Goal: Task Accomplishment & Management: Complete application form

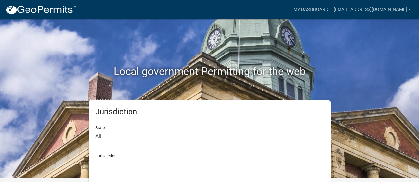
scroll to position [6, 0]
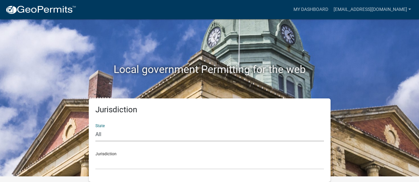
click at [98, 134] on select "All [US_STATE] [US_STATE] [US_STATE] [US_STATE] [US_STATE] [US_STATE] [US_STATE…" at bounding box center [209, 135] width 228 height 14
select select "[US_STATE]"
click at [95, 128] on select "All [US_STATE] [US_STATE] [US_STATE] [US_STATE] [US_STATE] [US_STATE] [US_STATE…" at bounding box center [209, 135] width 228 height 14
click at [103, 165] on select "[GEOGRAPHIC_DATA], [US_STATE][PERSON_NAME][GEOGRAPHIC_DATA], [US_STATE][PERSON_…" at bounding box center [209, 163] width 228 height 14
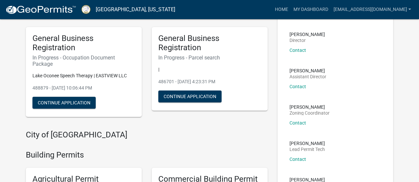
scroll to position [39, 0]
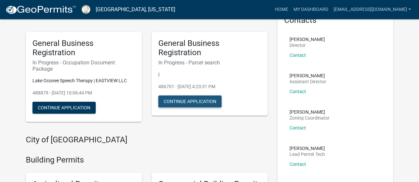
click at [189, 101] on button "Continue Application" at bounding box center [189, 102] width 63 height 12
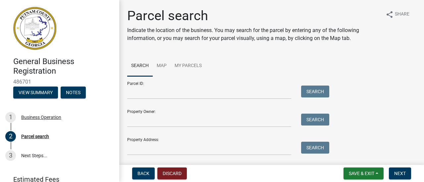
scroll to position [19, 0]
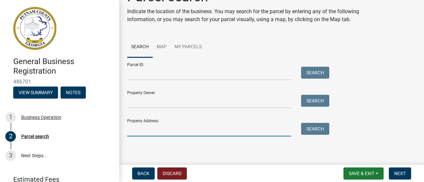
click at [168, 131] on input "Property Address:" at bounding box center [209, 130] width 164 height 14
click at [317, 128] on button "Search" at bounding box center [315, 129] width 28 height 12
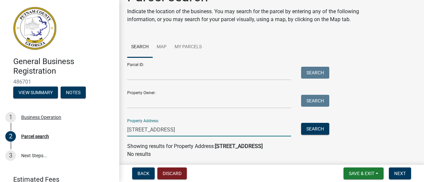
click at [203, 131] on input "[STREET_ADDRESS]" at bounding box center [209, 130] width 164 height 14
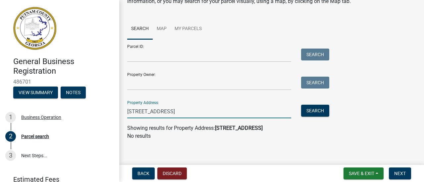
scroll to position [41, 0]
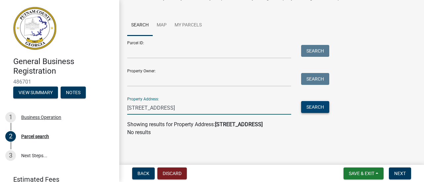
type input "[STREET_ADDRESS]"
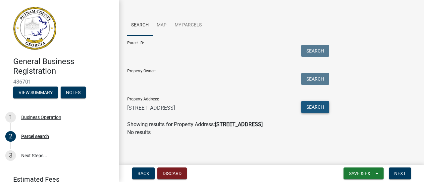
click at [321, 106] on button "Search" at bounding box center [315, 107] width 28 height 12
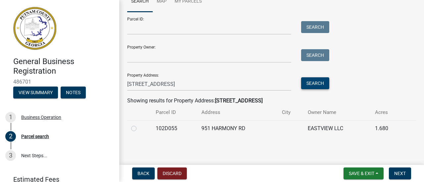
scroll to position [0, 0]
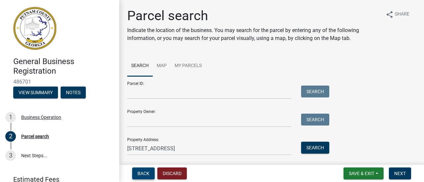
click at [140, 174] on span "Back" at bounding box center [143, 173] width 12 height 5
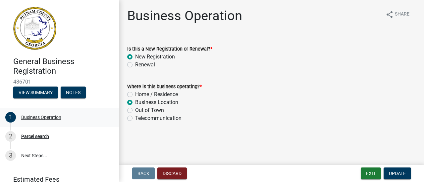
click at [40, 118] on div "Business Operation" at bounding box center [41, 117] width 40 height 5
click at [40, 90] on button "View Summary" at bounding box center [35, 93] width 45 height 12
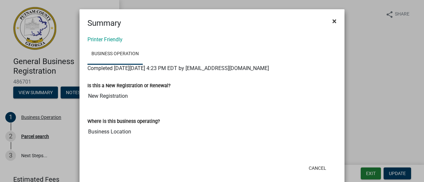
click at [333, 19] on span "×" at bounding box center [334, 21] width 4 height 9
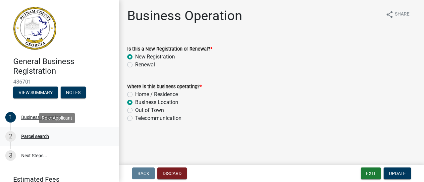
click at [40, 137] on div "Parcel search" at bounding box center [35, 136] width 28 height 5
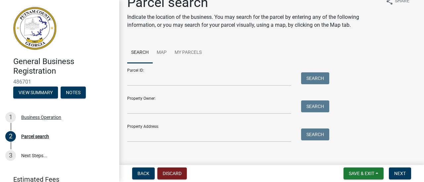
scroll to position [19, 0]
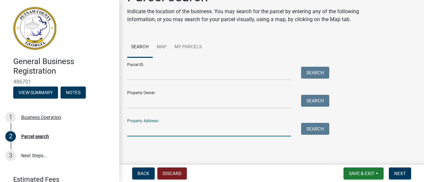
click at [147, 129] on input "Property Address:" at bounding box center [209, 130] width 164 height 14
type input "[STREET_ADDRESS]"
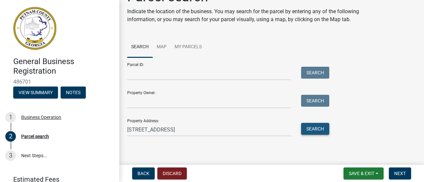
click at [314, 131] on button "Search" at bounding box center [315, 129] width 28 height 12
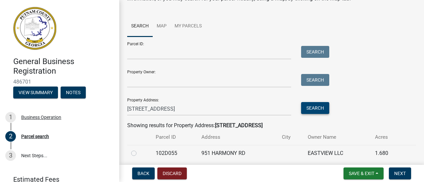
scroll to position [65, 0]
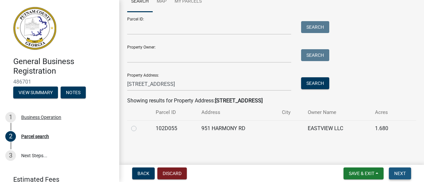
click at [404, 171] on button "Next" at bounding box center [400, 174] width 22 height 12
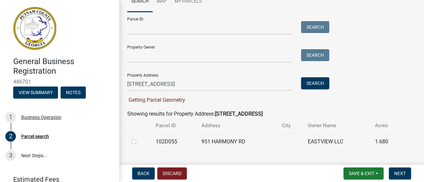
click at [139, 138] on label at bounding box center [139, 138] width 0 height 0
click at [139, 142] on input "radio" at bounding box center [141, 140] width 4 height 4
radio input "true"
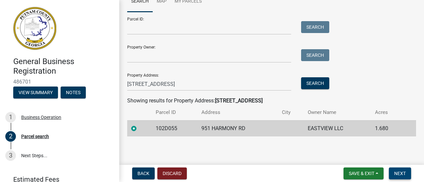
click at [400, 173] on span "Next" at bounding box center [400, 173] width 12 height 5
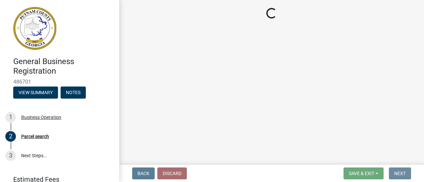
scroll to position [0, 0]
select select "GA"
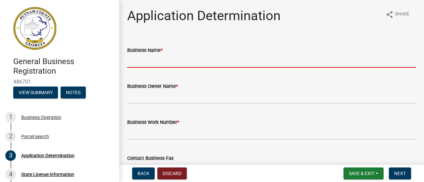
click at [156, 64] on input "Business Name *" at bounding box center [271, 61] width 289 height 14
type input "Lake Oconee Speech Therapy"
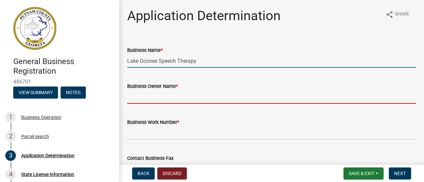
click at [156, 92] on input "Business Owner Name *" at bounding box center [271, 97] width 289 height 14
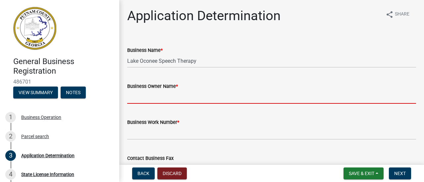
type input "[PERSON_NAME]"
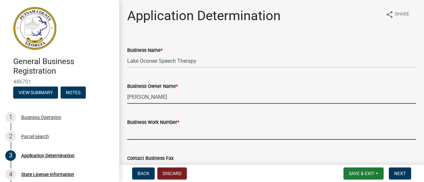
type input "9122530215"
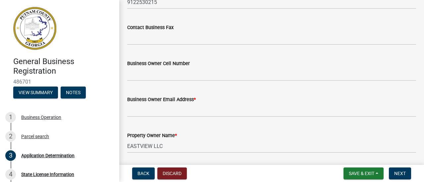
scroll to position [132, 0]
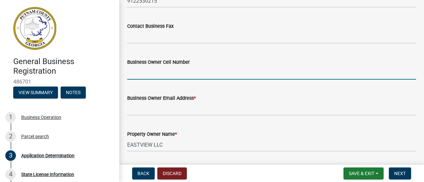
click at [150, 72] on input "Business Owner Cell Number" at bounding box center [271, 73] width 289 height 14
type input "9122530215"
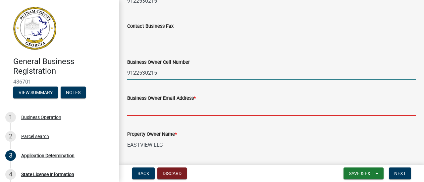
type input "[EMAIL_ADDRESS][DOMAIN_NAME]"
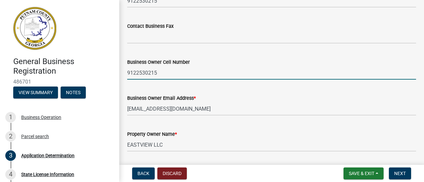
type input "[STREET_ADDRESS][PERSON_NAME]"
type input "Eatonton"
type input "GA"
type input "31024"
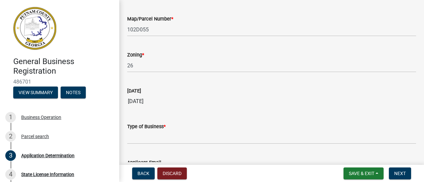
scroll to position [629, 0]
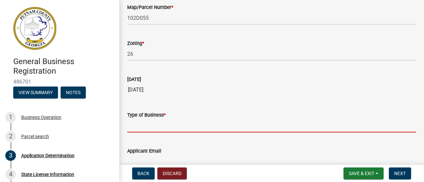
click at [155, 125] on input "Type of Business *" at bounding box center [271, 126] width 289 height 14
type input "Speech Therapy"
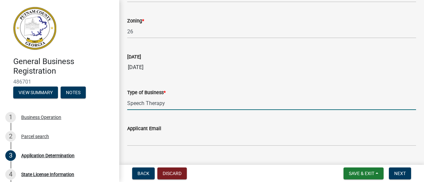
scroll to position [667, 0]
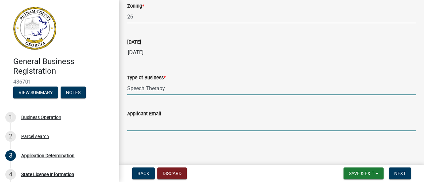
click at [171, 124] on input "Applicant Email" at bounding box center [271, 125] width 289 height 14
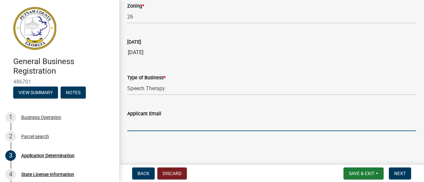
type input "[EMAIL_ADDRESS][DOMAIN_NAME]"
type input "Eatonton"
click at [405, 173] on span "Next" at bounding box center [400, 173] width 12 height 5
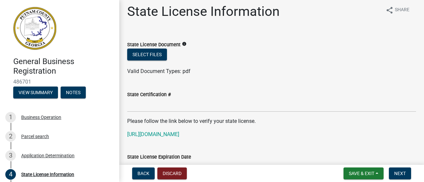
scroll to position [0, 0]
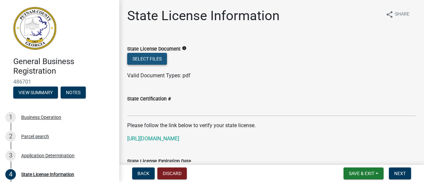
click at [141, 58] on button "Select files" at bounding box center [147, 59] width 40 height 12
click at [182, 48] on icon "info" at bounding box center [184, 48] width 5 height 5
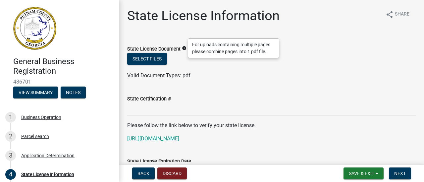
click at [182, 48] on icon "info" at bounding box center [184, 48] width 5 height 5
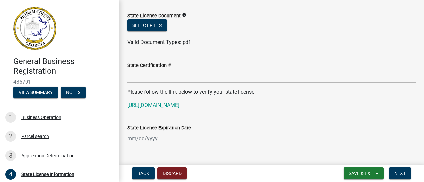
scroll to position [48, 0]
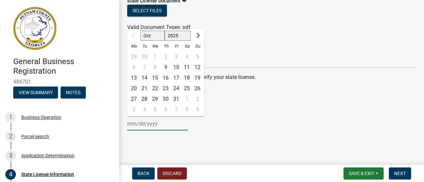
click at [155, 125] on div "Oct Nov [DATE] 2026 2027 2028 2029 2030 2031 2032 2033 2034 2035 2036 2037 2038…" at bounding box center [157, 124] width 61 height 14
click at [220, 116] on div "State License Expiration Date" at bounding box center [271, 113] width 289 height 8
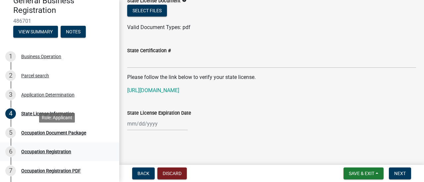
scroll to position [66, 0]
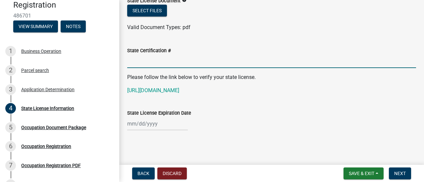
click at [145, 62] on input "State Certification #" at bounding box center [271, 62] width 289 height 14
type input "SLP001227"
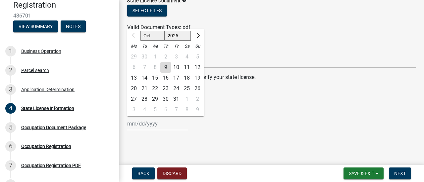
click at [166, 123] on div "Oct Nov [DATE] 2026 2027 2028 2029 2030 2031 2032 2033 2034 2035 2036 2037 2038…" at bounding box center [157, 124] width 61 height 14
type input "[DATE]"
click at [396, 173] on span "Next" at bounding box center [400, 173] width 12 height 5
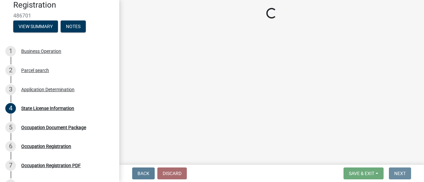
scroll to position [0, 0]
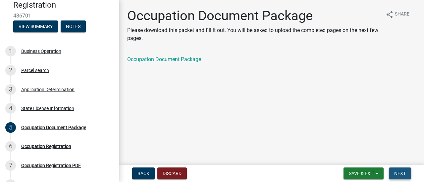
click at [398, 171] on span "Next" at bounding box center [400, 173] width 12 height 5
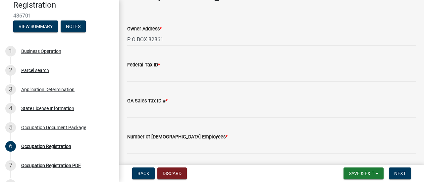
scroll to position [33, 0]
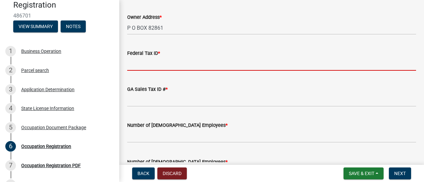
click at [159, 68] on input "Federal Tax ID *" at bounding box center [271, 64] width 289 height 14
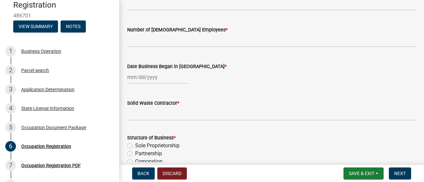
scroll to position [173, 0]
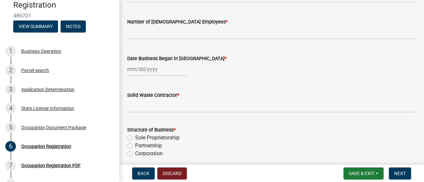
click at [177, 98] on span "*" at bounding box center [178, 96] width 2 height 6
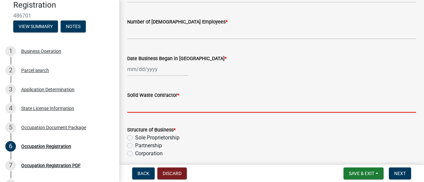
click at [177, 102] on input "Solid Waste Contractor *" at bounding box center [271, 106] width 289 height 14
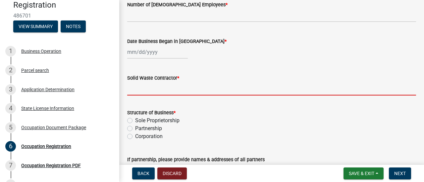
scroll to position [232, 0]
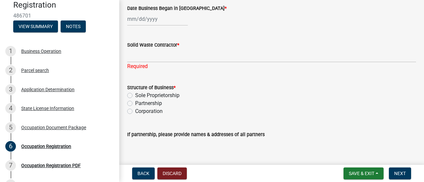
click at [130, 89] on div "Structure of Business * Sole Proprietorship Partnership Corporation" at bounding box center [271, 100] width 289 height 32
click at [135, 97] on label "Sole Proprietorship" at bounding box center [157, 96] width 44 height 8
click at [135, 96] on input "Sole Proprietorship" at bounding box center [137, 94] width 4 height 4
radio input "true"
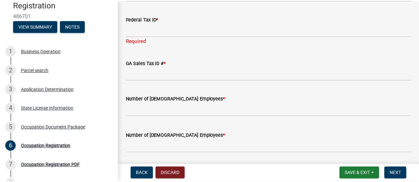
scroll to position [0, 0]
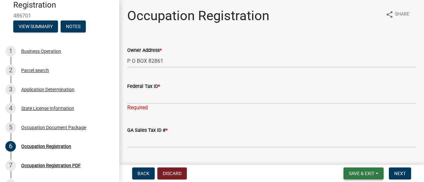
click at [363, 173] on span "Save & Exit" at bounding box center [361, 173] width 25 height 5
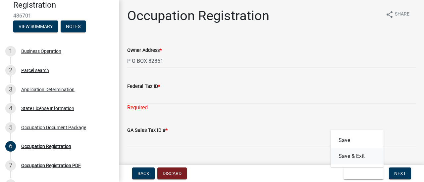
click at [342, 156] on button "Save & Exit" at bounding box center [356, 157] width 53 height 16
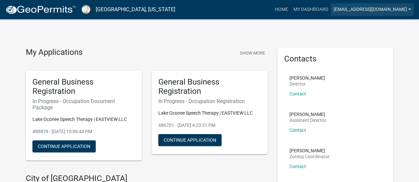
click at [378, 9] on link "[EMAIL_ADDRESS][DOMAIN_NAME]" at bounding box center [372, 9] width 83 height 13
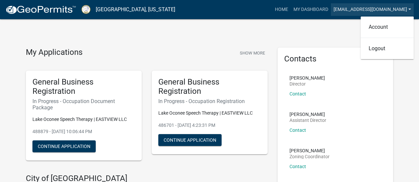
click at [378, 9] on link "[EMAIL_ADDRESS][DOMAIN_NAME]" at bounding box center [372, 9] width 83 height 13
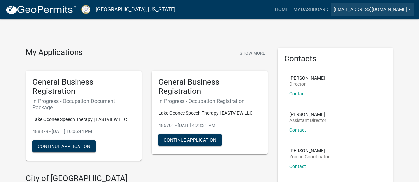
click at [378, 9] on link "[EMAIL_ADDRESS][DOMAIN_NAME]" at bounding box center [372, 9] width 83 height 13
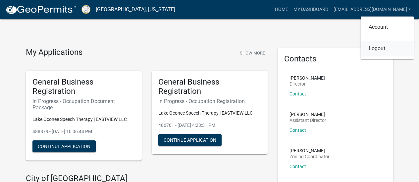
click at [376, 49] on link "Logout" at bounding box center [387, 49] width 53 height 16
